Goal: Navigation & Orientation: Find specific page/section

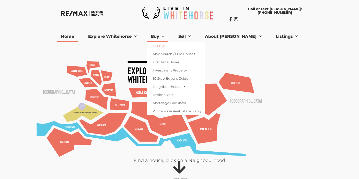
click at [173, 42] on link "Listings" at bounding box center [176, 46] width 58 height 8
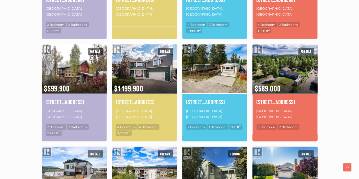
scroll to position [241, 0]
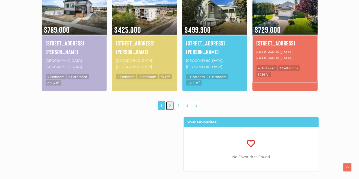
click at [169, 102] on link "2" at bounding box center [170, 106] width 8 height 9
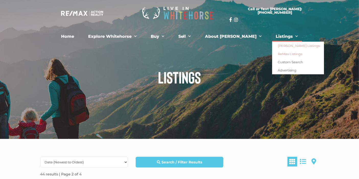
click at [272, 47] on link "[PERSON_NAME] Listings" at bounding box center [298, 46] width 52 height 8
